Goal: Information Seeking & Learning: Check status

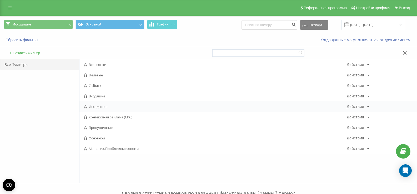
click at [97, 106] on span "Исходящие" at bounding box center [215, 107] width 263 height 4
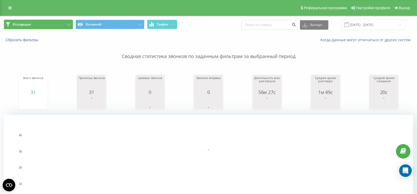
click at [61, 26] on button "Исходящие" at bounding box center [38, 24] width 69 height 9
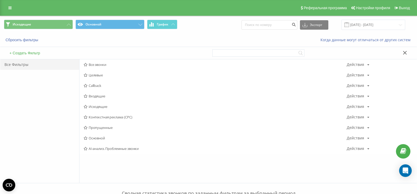
click at [99, 107] on span "Исходящие" at bounding box center [215, 107] width 263 height 4
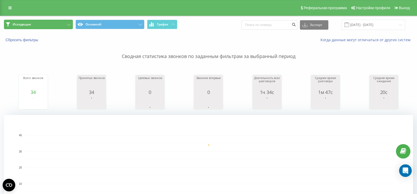
click at [67, 24] on button "Исходящие" at bounding box center [38, 24] width 69 height 9
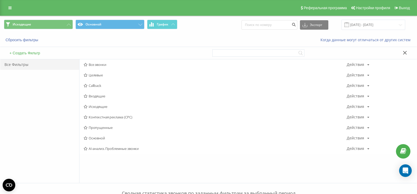
click at [95, 107] on span "Исходящие" at bounding box center [215, 107] width 263 height 4
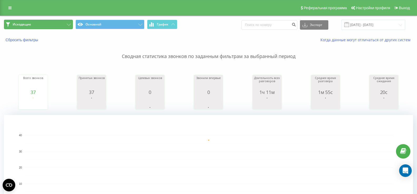
click at [59, 28] on button "Исходящие" at bounding box center [38, 24] width 69 height 9
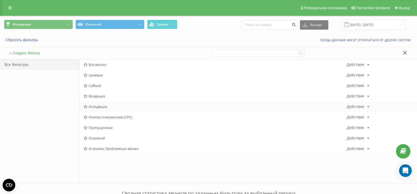
click at [101, 106] on span "Исходящие" at bounding box center [215, 107] width 263 height 4
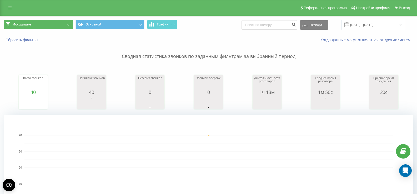
click at [39, 26] on button "Исходящие" at bounding box center [38, 24] width 69 height 9
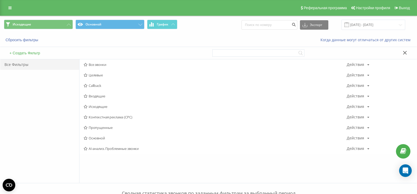
click at [96, 96] on span "Входящие" at bounding box center [215, 96] width 263 height 4
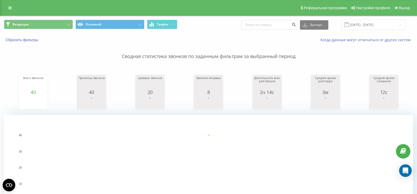
click at [51, 19] on div "Входящие Основной График Экспорт .csv .xls .xlsx [DATE] - [DATE]" at bounding box center [208, 25] width 416 height 18
click at [63, 21] on button "Входящие" at bounding box center [38, 24] width 69 height 9
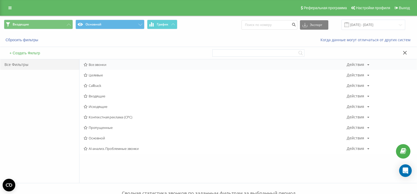
click at [104, 69] on div "Все звонки Действия Редактировать Копировать Удалить По умолчанию Поделиться" at bounding box center [247, 64] width 337 height 11
click at [102, 66] on span "Все звонки" at bounding box center [215, 65] width 263 height 4
